Goal: Information Seeking & Learning: Check status

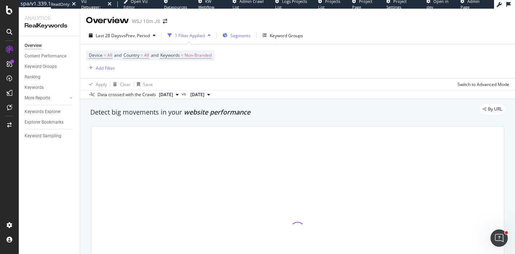
click at [240, 32] on span "Segments" at bounding box center [240, 35] width 20 height 6
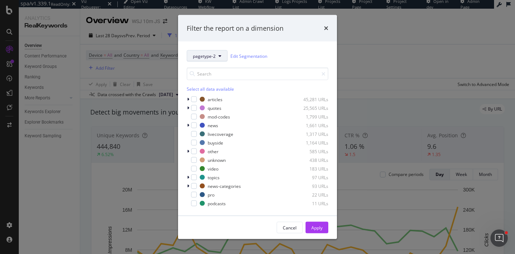
click at [214, 56] on span "pagetype-2" at bounding box center [204, 56] width 23 height 6
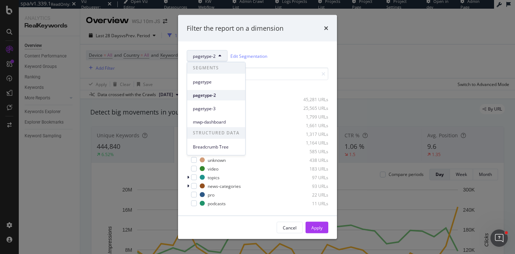
click at [212, 97] on span "pagetype-2" at bounding box center [216, 95] width 47 height 6
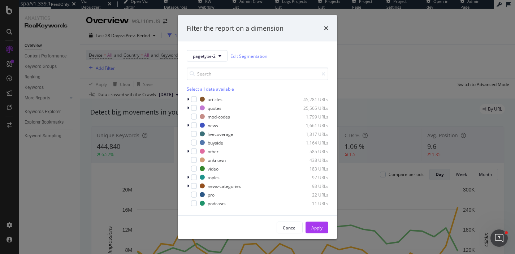
click at [198, 88] on div "Select all data available" at bounding box center [257, 89] width 141 height 6
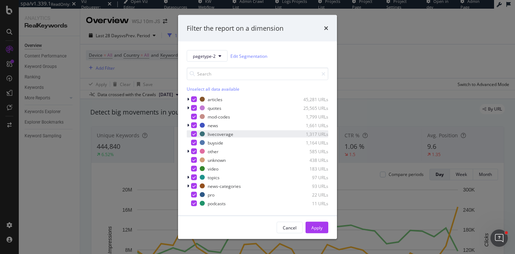
click at [196, 135] on div "modal" at bounding box center [194, 134] width 6 height 6
click at [318, 229] on div "Apply" at bounding box center [316, 227] width 11 height 6
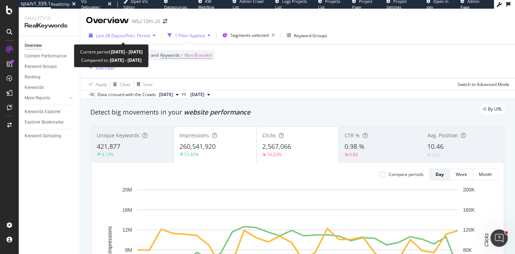
click at [130, 36] on span "vs Prev. Period" at bounding box center [135, 35] width 29 height 6
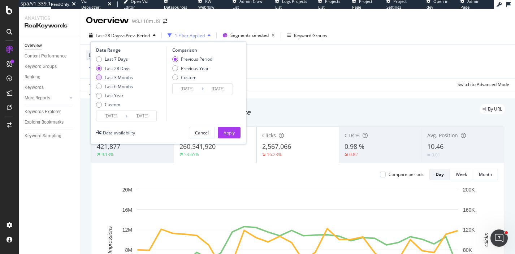
click at [126, 77] on div "Last 3 Months" at bounding box center [119, 77] width 28 height 6
type input "[DATE]"
click at [231, 130] on div "Apply" at bounding box center [228, 133] width 11 height 6
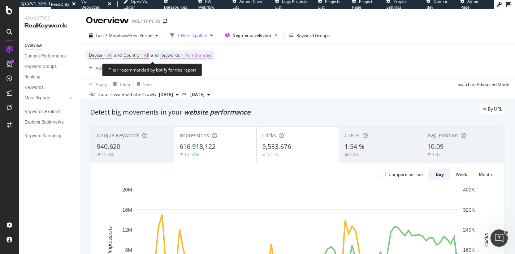
click at [202, 57] on span "Non-Branded" at bounding box center [197, 55] width 27 height 10
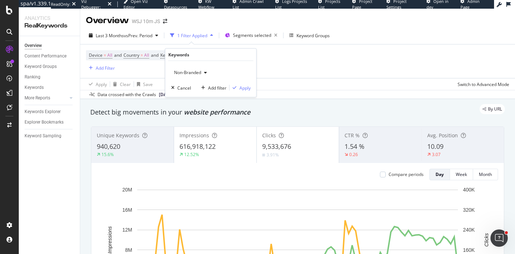
click at [197, 73] on span "Non-Branded" at bounding box center [186, 72] width 30 height 6
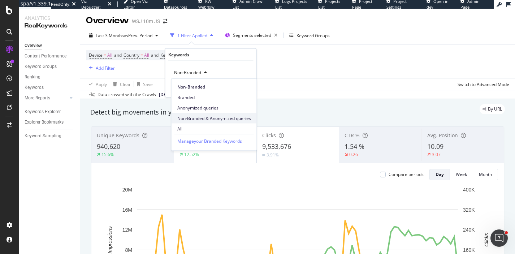
click at [198, 118] on span "Non-Branded & Anonymized queries" at bounding box center [214, 118] width 74 height 6
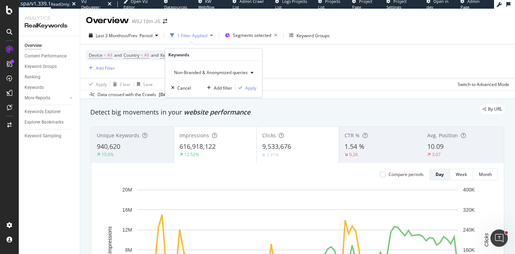
click at [249, 91] on div "Non-Branded & Anonymized queries Cancel Add filter Apply" at bounding box center [213, 79] width 97 height 36
click at [249, 86] on div "Apply" at bounding box center [250, 87] width 11 height 6
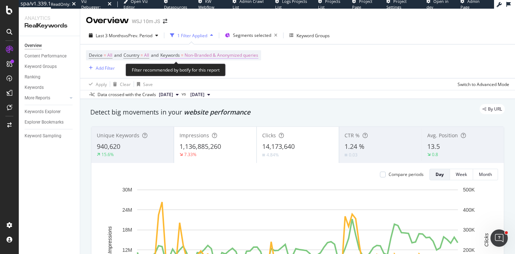
click at [252, 53] on span "Non-Branded & Anonymized queries" at bounding box center [221, 55] width 74 height 10
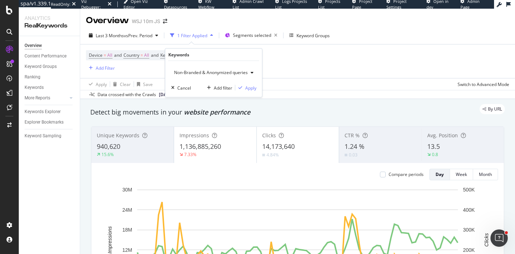
click at [233, 71] on span "Non-Branded & Anonymized queries" at bounding box center [209, 72] width 77 height 6
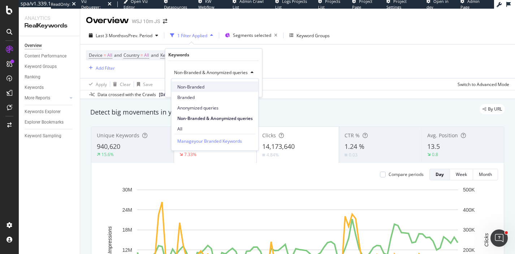
click at [205, 85] on span "Non-Branded" at bounding box center [214, 86] width 75 height 6
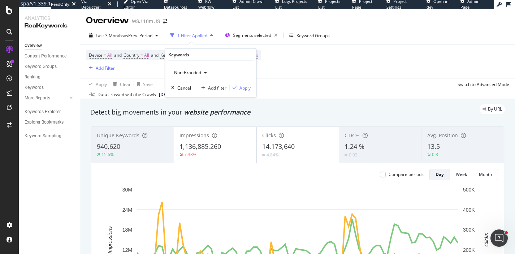
click at [290, 72] on div "Device = All and Country = All and Keywords = Non-Branded & Anonymized queries …" at bounding box center [297, 61] width 423 height 34
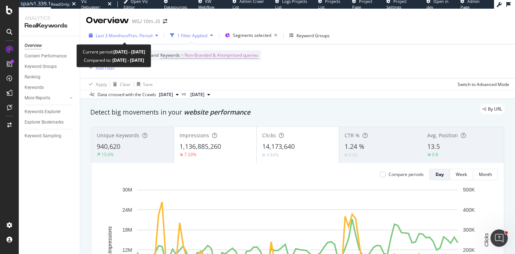
click at [136, 38] on span "vs Prev. Period" at bounding box center [138, 35] width 29 height 6
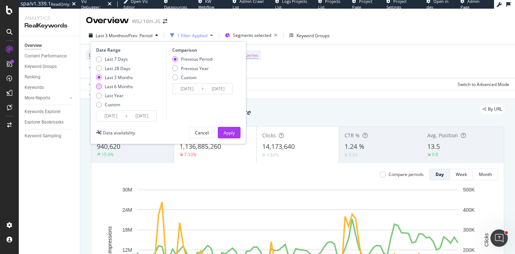
click at [126, 87] on div "Last 6 Months" at bounding box center [119, 86] width 28 height 6
type input "[DATE]"
click at [198, 66] on div "Previous Year" at bounding box center [195, 68] width 28 height 6
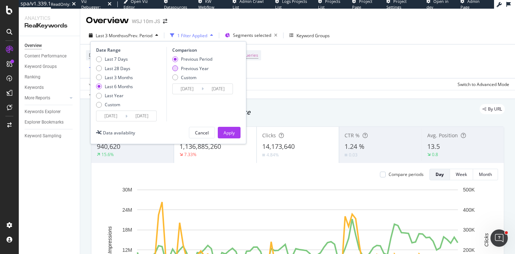
type input "[DATE]"
click at [228, 128] on div "Apply" at bounding box center [228, 132] width 11 height 11
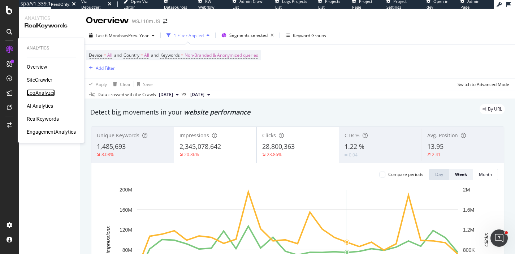
click at [45, 92] on div "LogAnalyzer" at bounding box center [41, 92] width 28 height 7
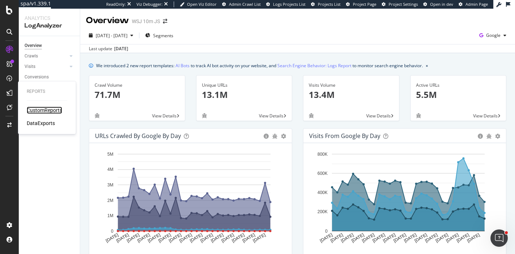
click at [36, 108] on div "CustomReports" at bounding box center [44, 109] width 35 height 7
